Goal: Use online tool/utility: Utilize a website feature to perform a specific function

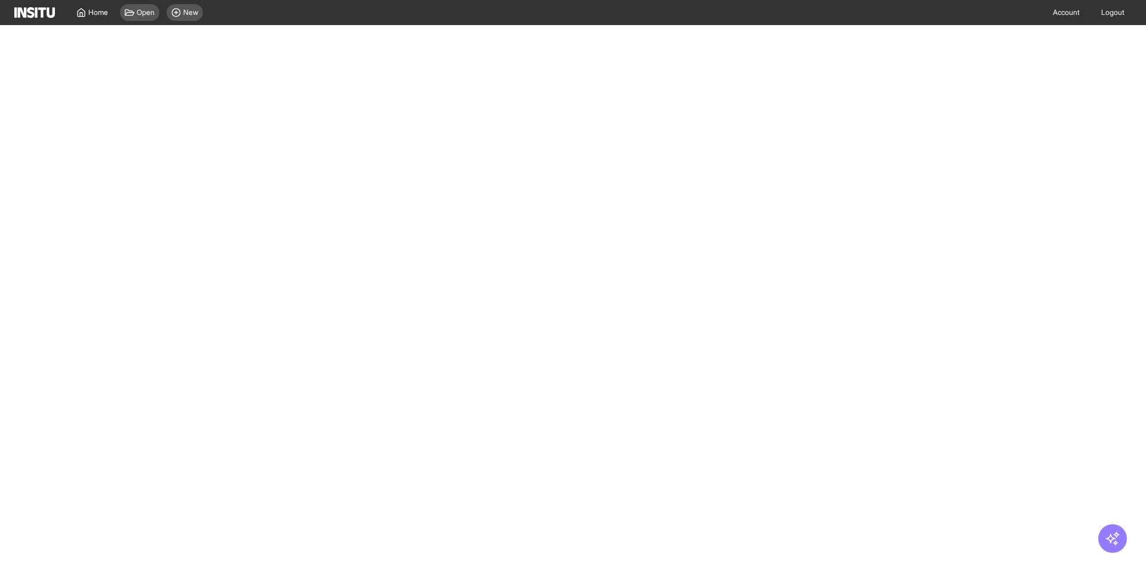
select select "**"
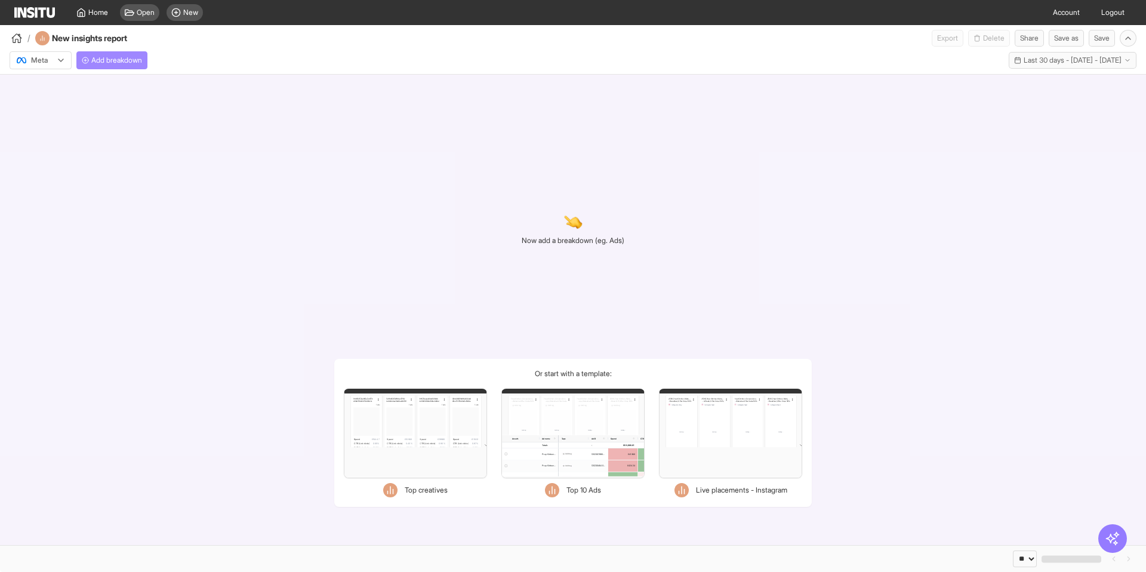
click at [116, 64] on span "Add breakdown" at bounding box center [116, 61] width 51 height 10
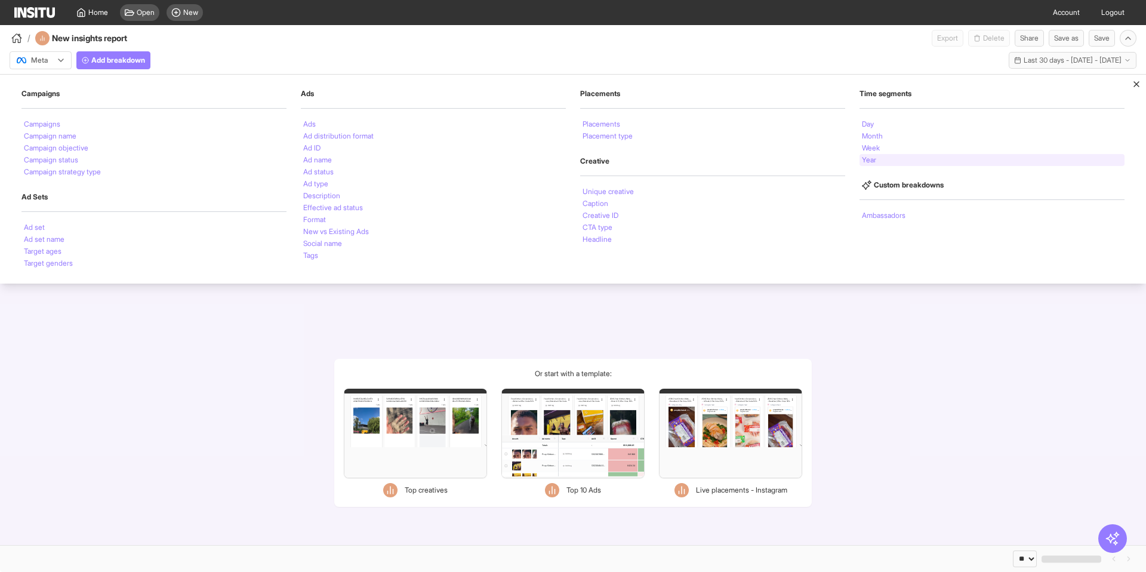
click at [878, 161] on div "Year" at bounding box center [992, 160] width 265 height 12
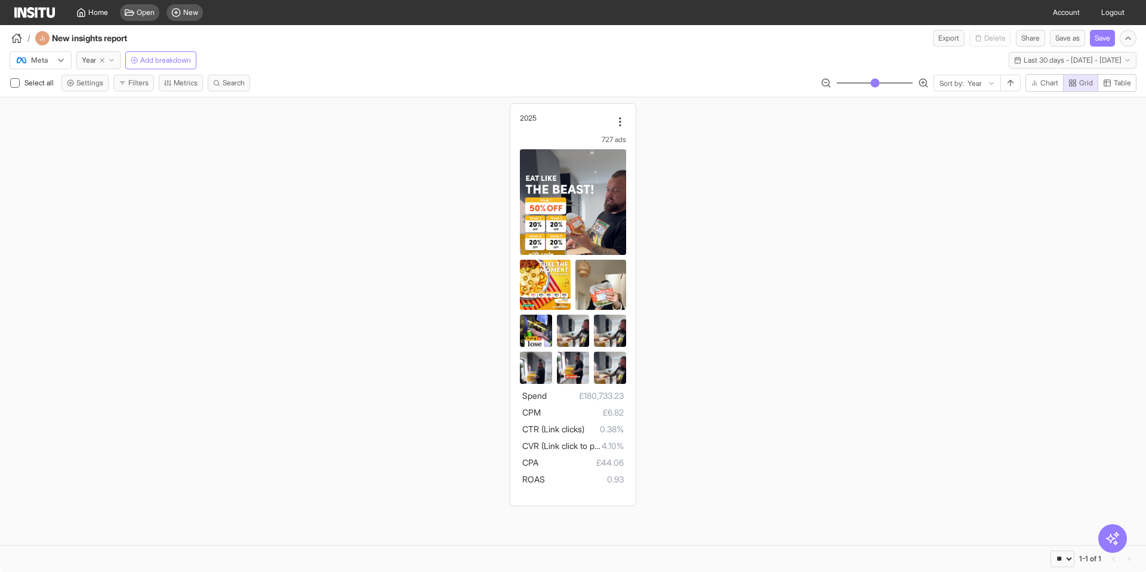
click at [157, 85] on div "Select all Settings Filters Metrics Search" at bounding box center [130, 83] width 241 height 17
click at [149, 81] on button "Filters" at bounding box center [133, 83] width 41 height 17
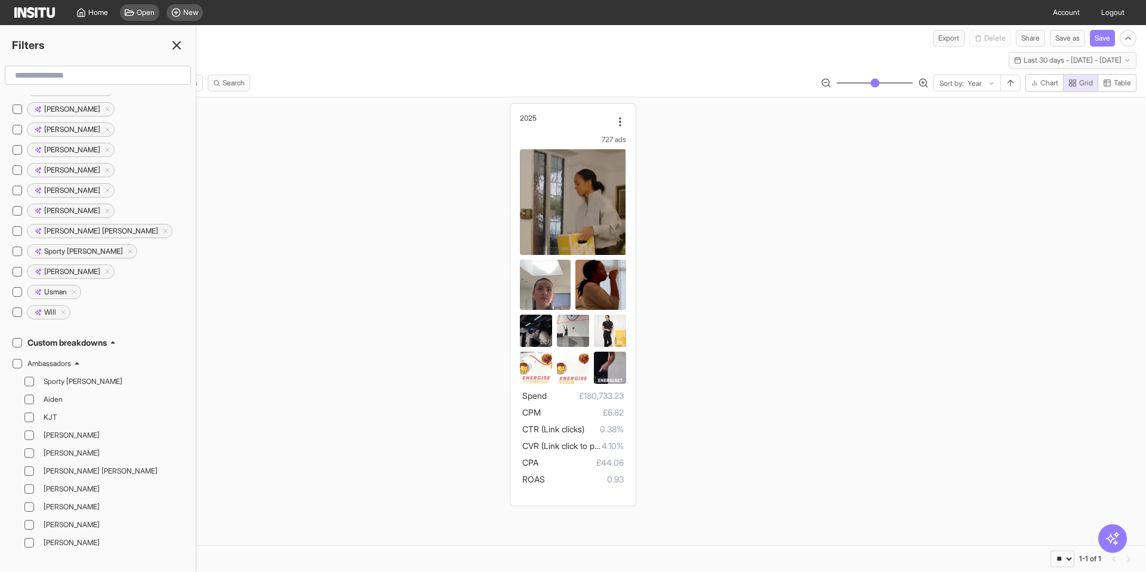
scroll to position [1344, 0]
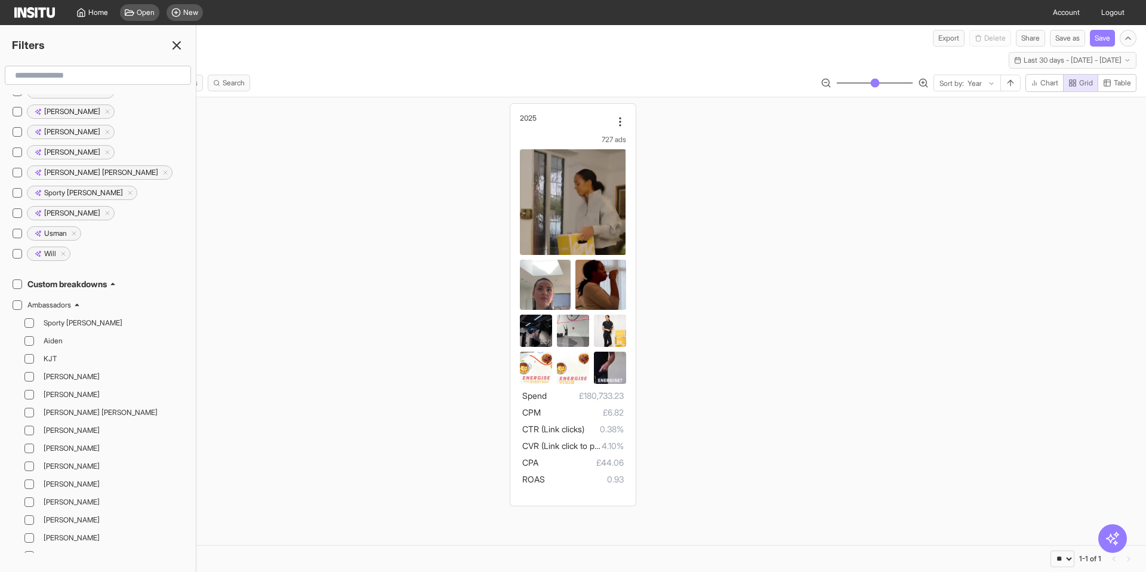
click at [116, 285] on icon at bounding box center [112, 284] width 7 height 7
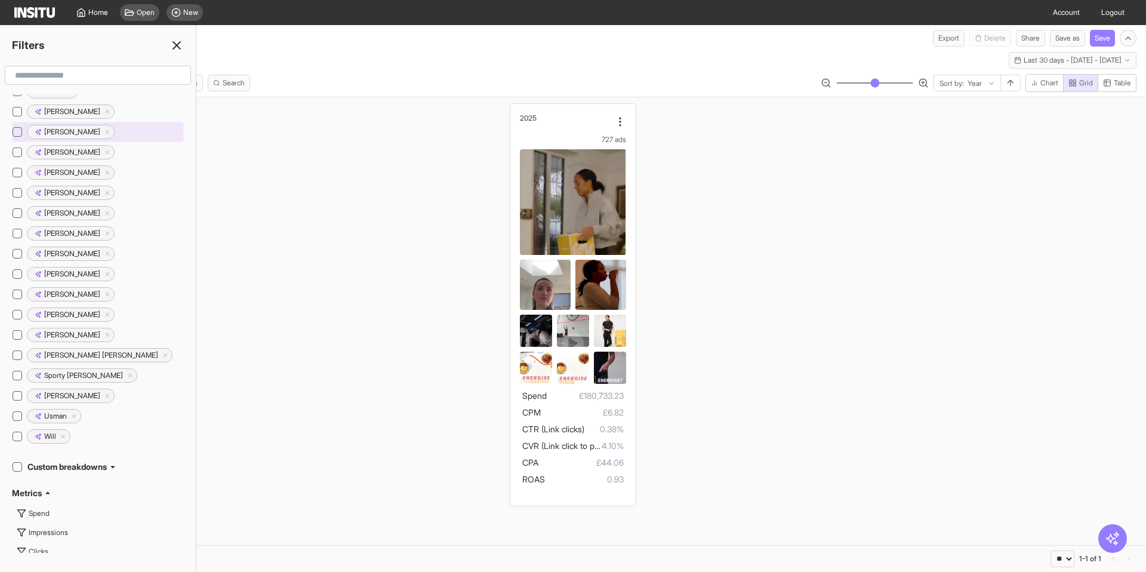
scroll to position [947, 0]
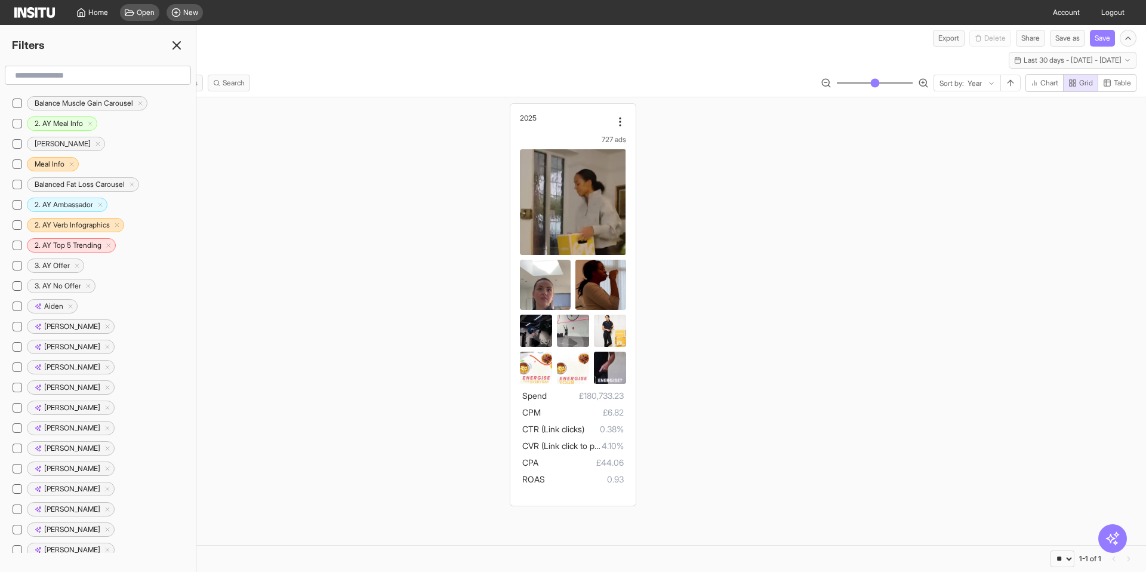
click at [177, 42] on icon at bounding box center [177, 45] width 14 height 14
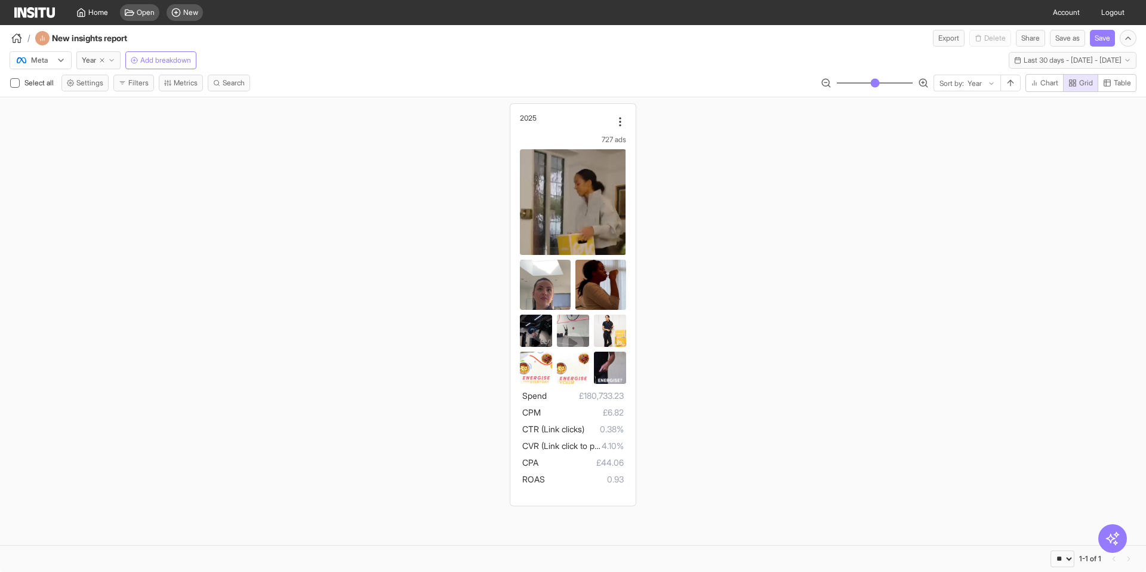
click at [285, 35] on div "/ New insights report Export Delete Share Save as Save" at bounding box center [573, 35] width 1146 height 21
click at [92, 11] on span "Home" at bounding box center [98, 13] width 20 height 10
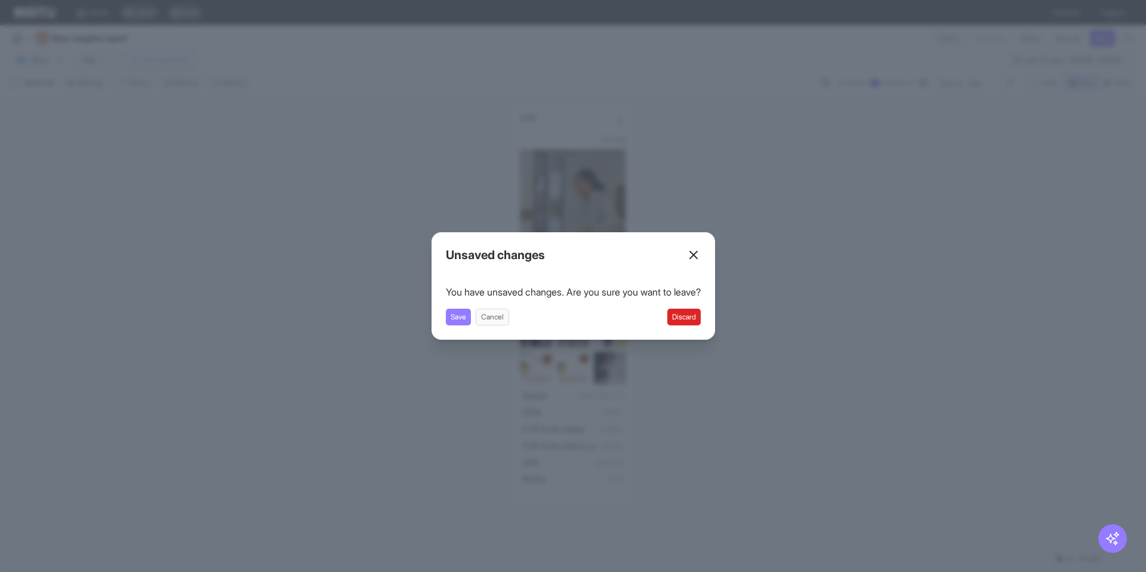
click at [695, 319] on button "Discard" at bounding box center [683, 317] width 33 height 17
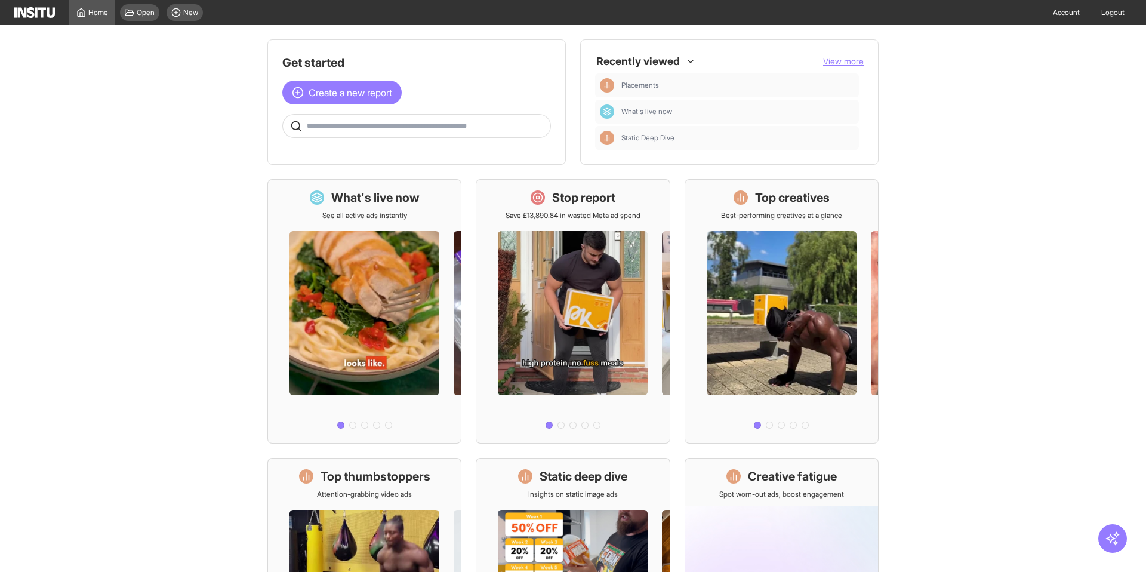
click at [113, 209] on main "Get started Create a new report Ask questions like: Which campaigns had the hig…" at bounding box center [573, 298] width 1146 height 547
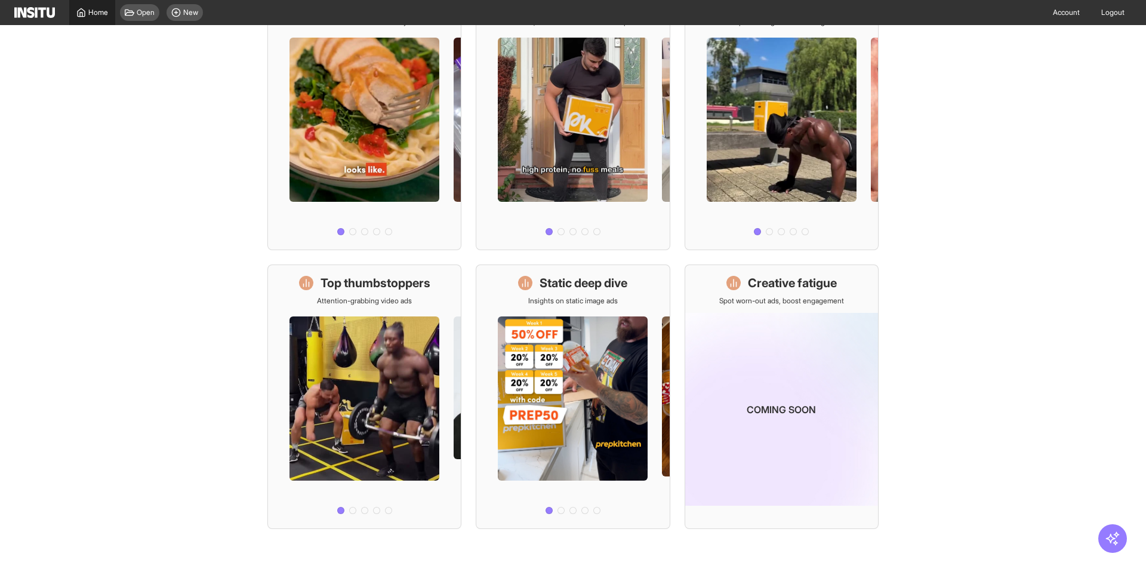
click at [101, 15] on span "Home" at bounding box center [98, 13] width 20 height 10
click at [87, 16] on div "Home" at bounding box center [92, 13] width 32 height 10
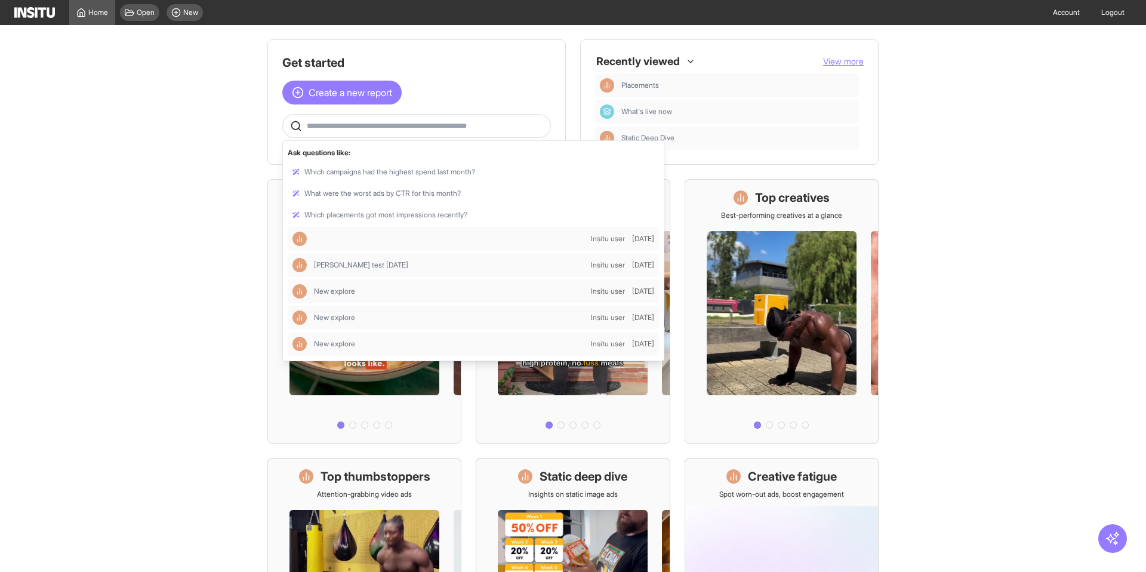
click at [368, 128] on input "text" at bounding box center [426, 126] width 239 height 10
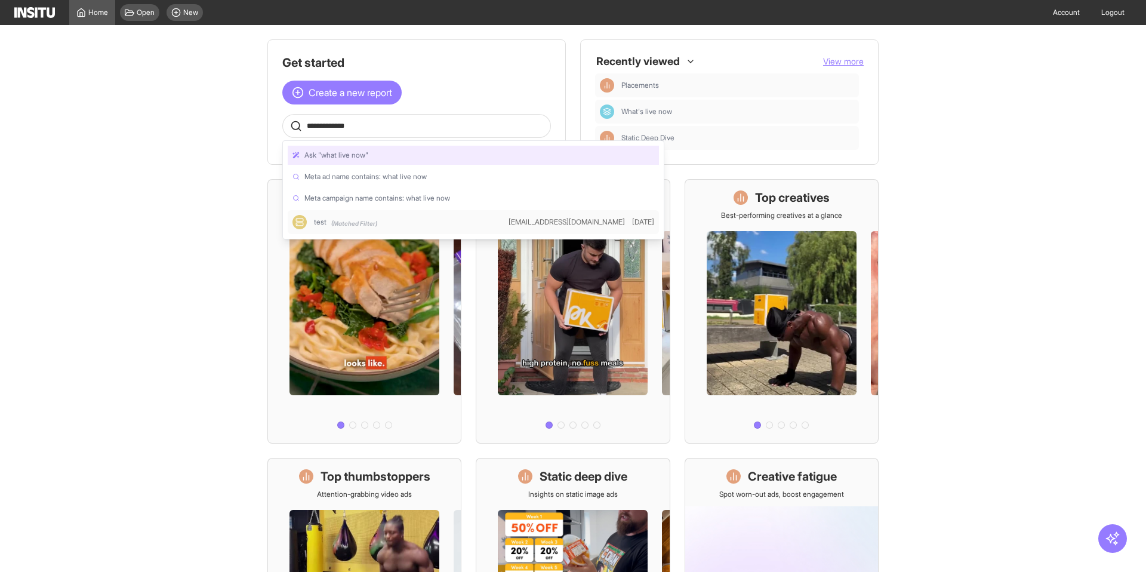
type input "**********"
